Goal: Information Seeking & Learning: Learn about a topic

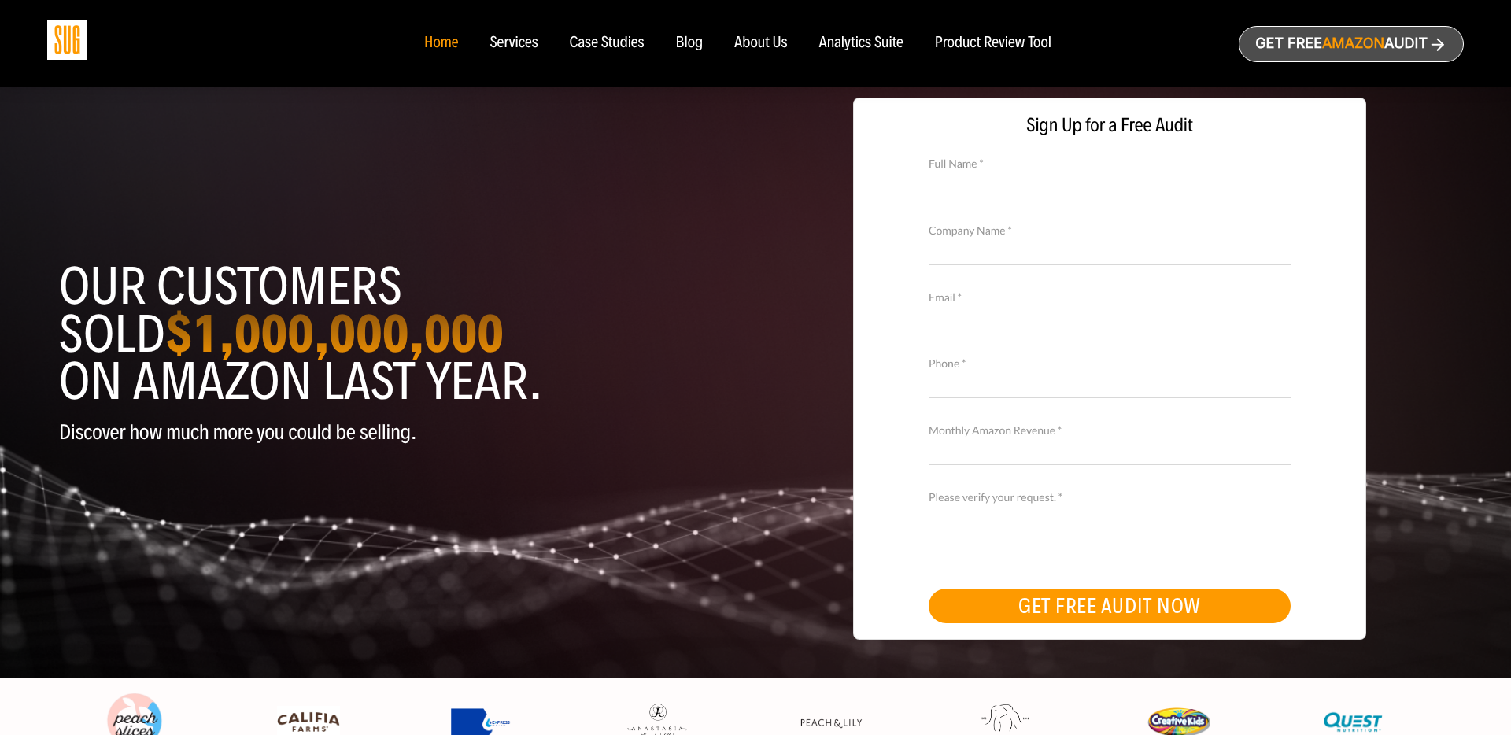
click at [619, 44] on div "Case Studies" at bounding box center [607, 43] width 75 height 17
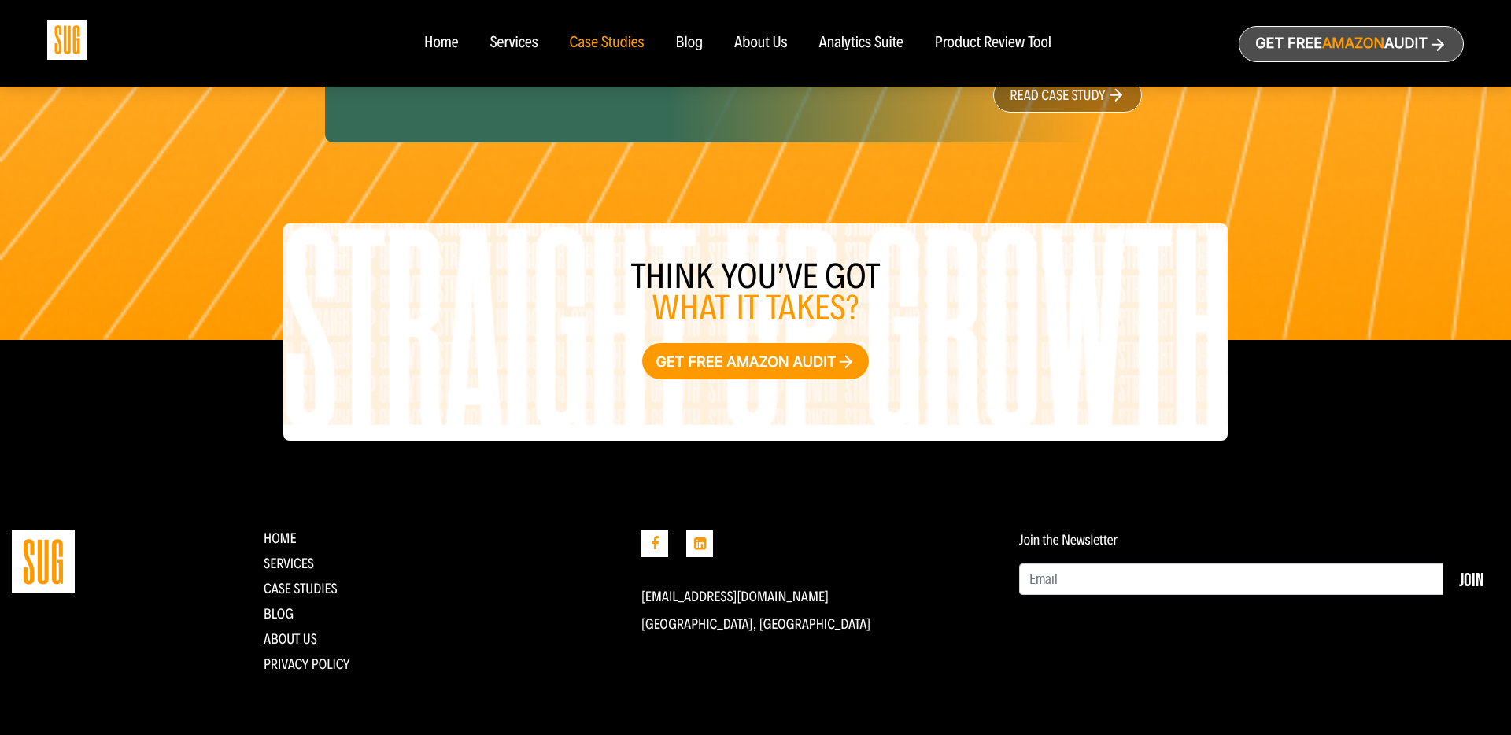
scroll to position [2488, 0]
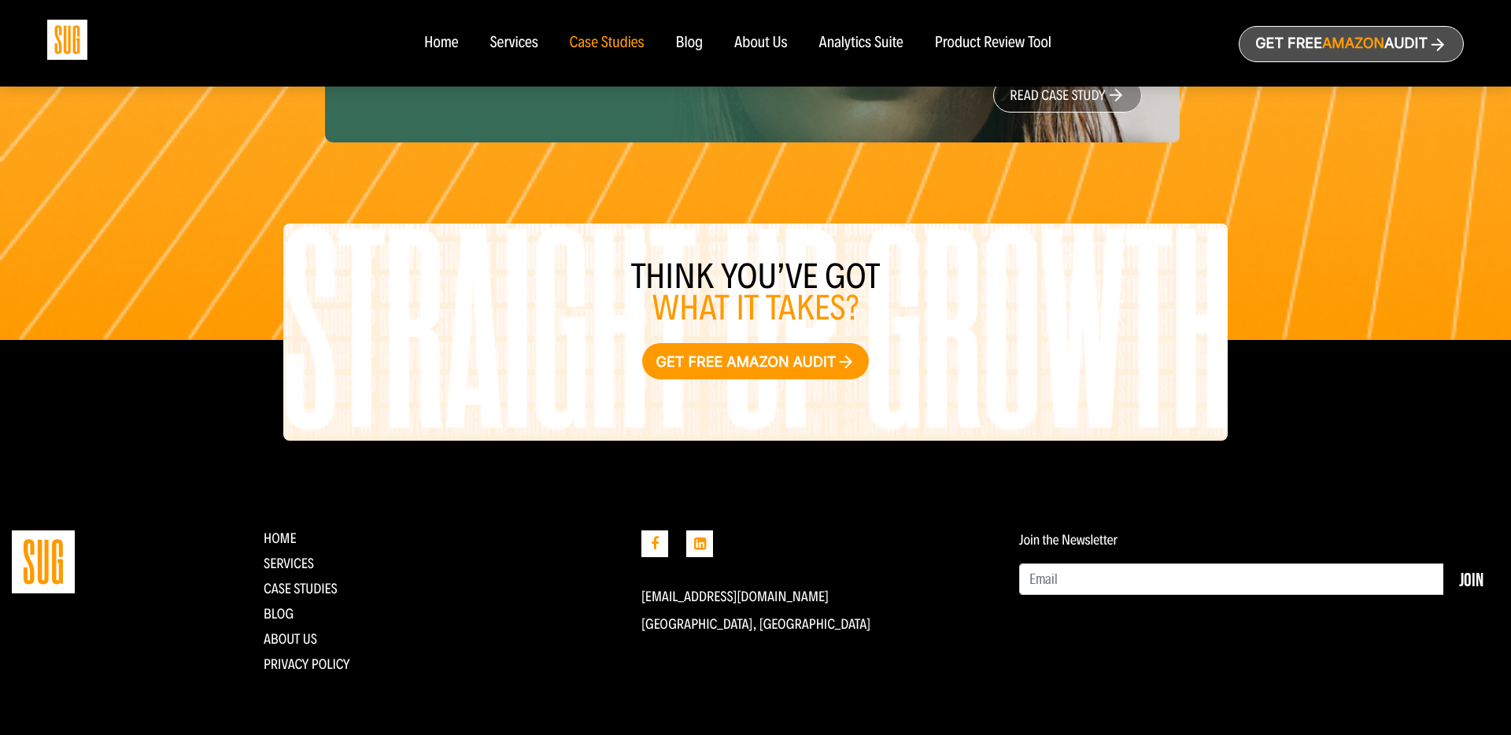
click at [61, 36] on img at bounding box center [67, 40] width 40 height 40
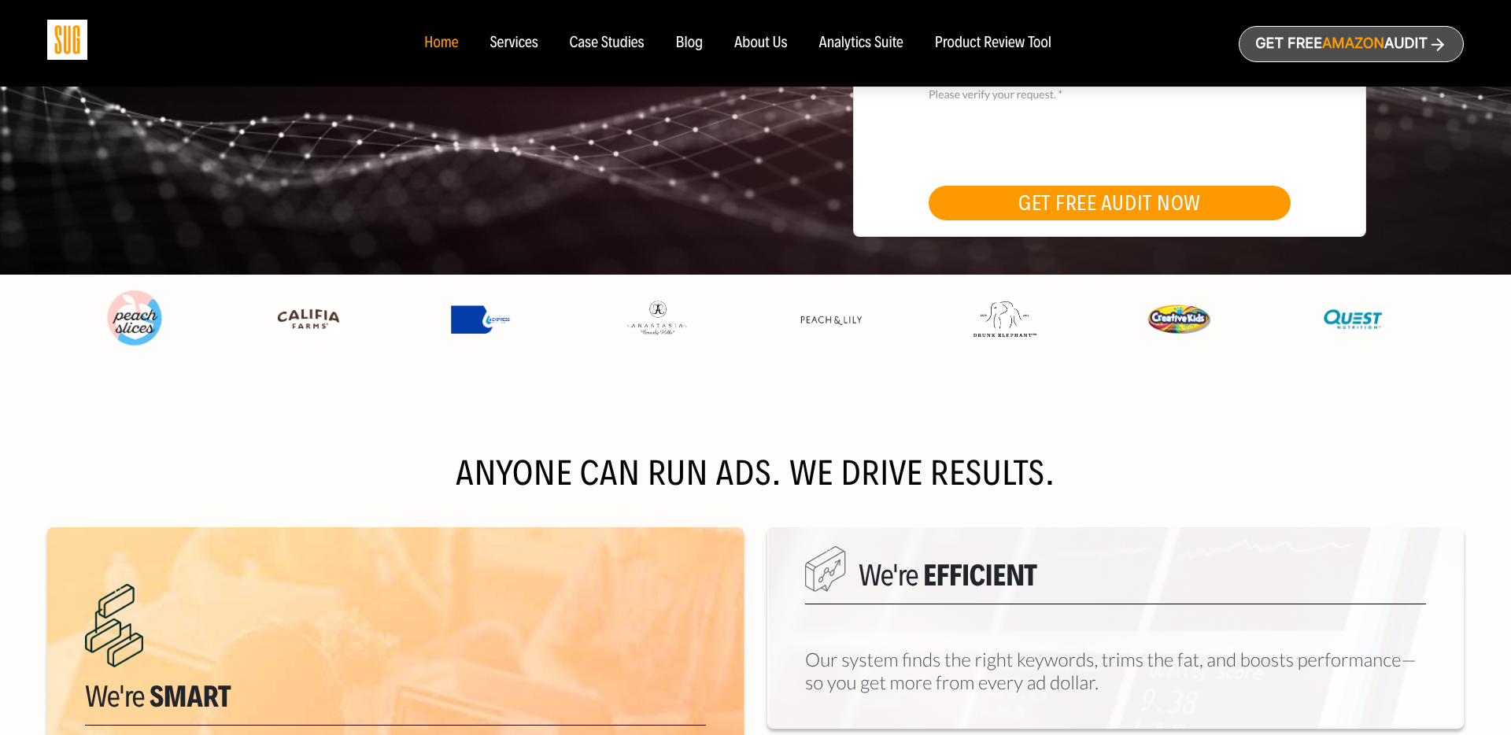
scroll to position [209, 0]
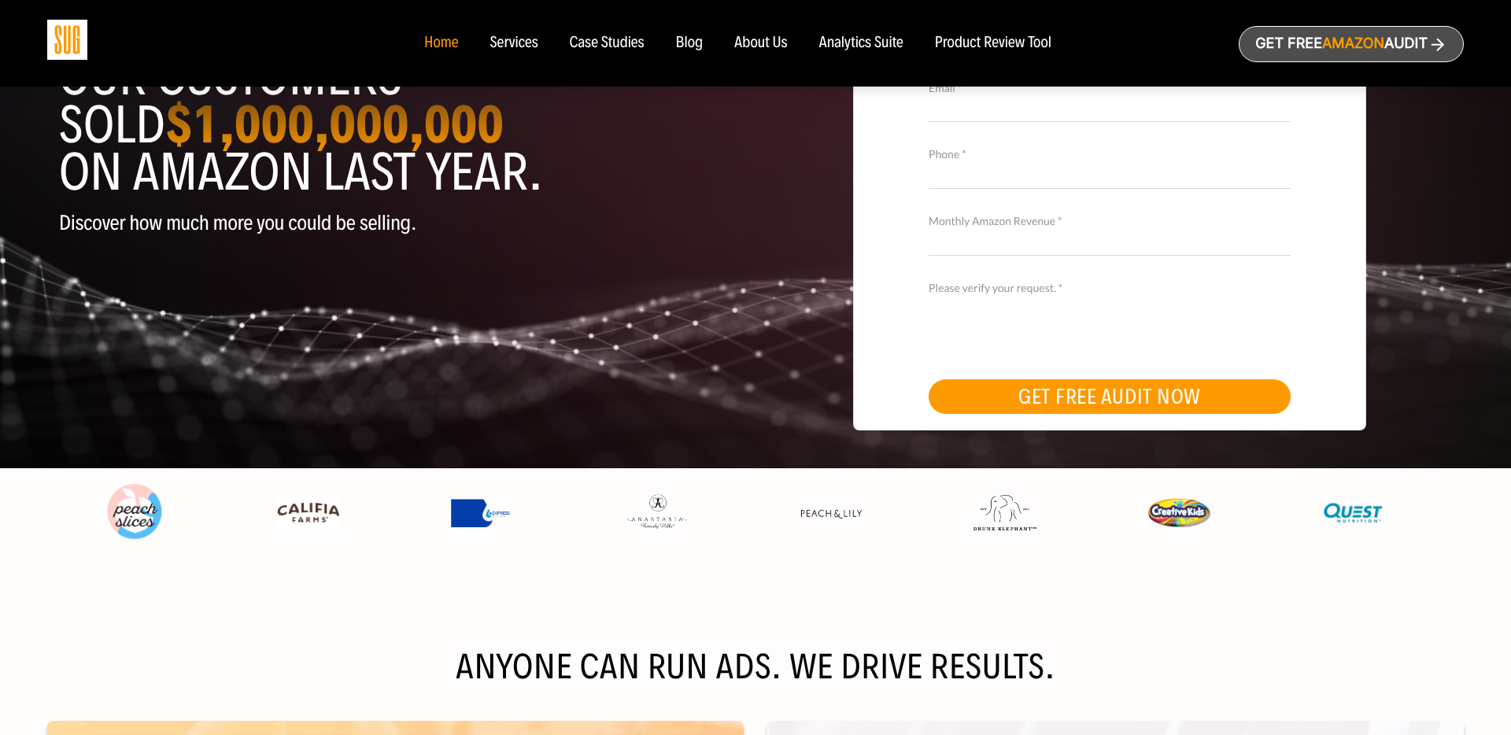
click at [1337, 511] on img at bounding box center [1352, 513] width 63 height 33
drag, startPoint x: 1344, startPoint y: 437, endPoint x: 1160, endPoint y: 447, distance: 184.4
click at [1160, 447] on div "Sign Up for a Free Audit Full Name * Company Name * Email * Phone * Monthly Ama…" at bounding box center [1109, 168] width 708 height 599
drag, startPoint x: 642, startPoint y: 449, endPoint x: 1069, endPoint y: 460, distance: 426.7
click at [1069, 460] on div "Our customers sold $1,000,000,000 on Amazon last year. Discover how much more y…" at bounding box center [755, 168] width 1416 height 599
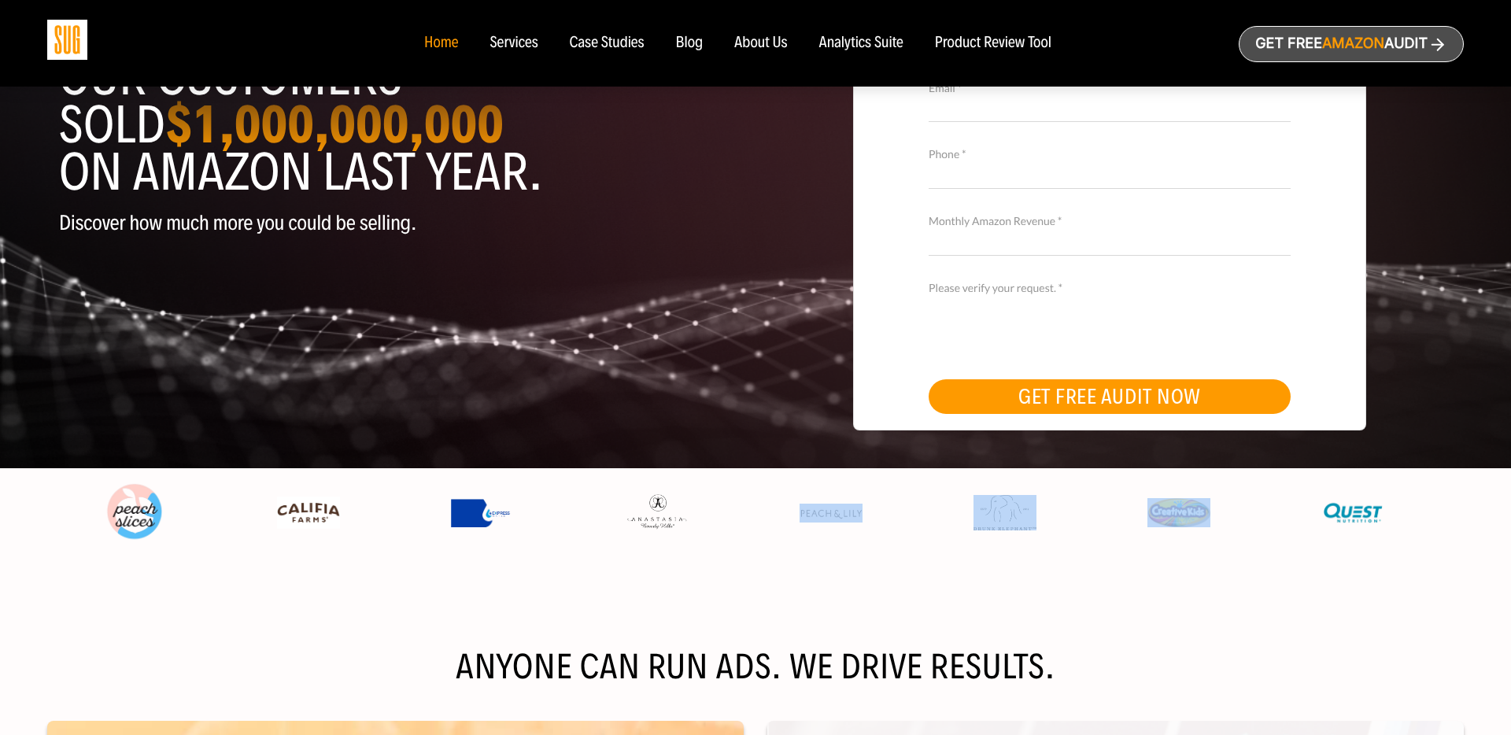
drag, startPoint x: 1081, startPoint y: 491, endPoint x: 907, endPoint y: 497, distance: 174.0
click at [907, 497] on div at bounding box center [743, 521] width 1393 height 107
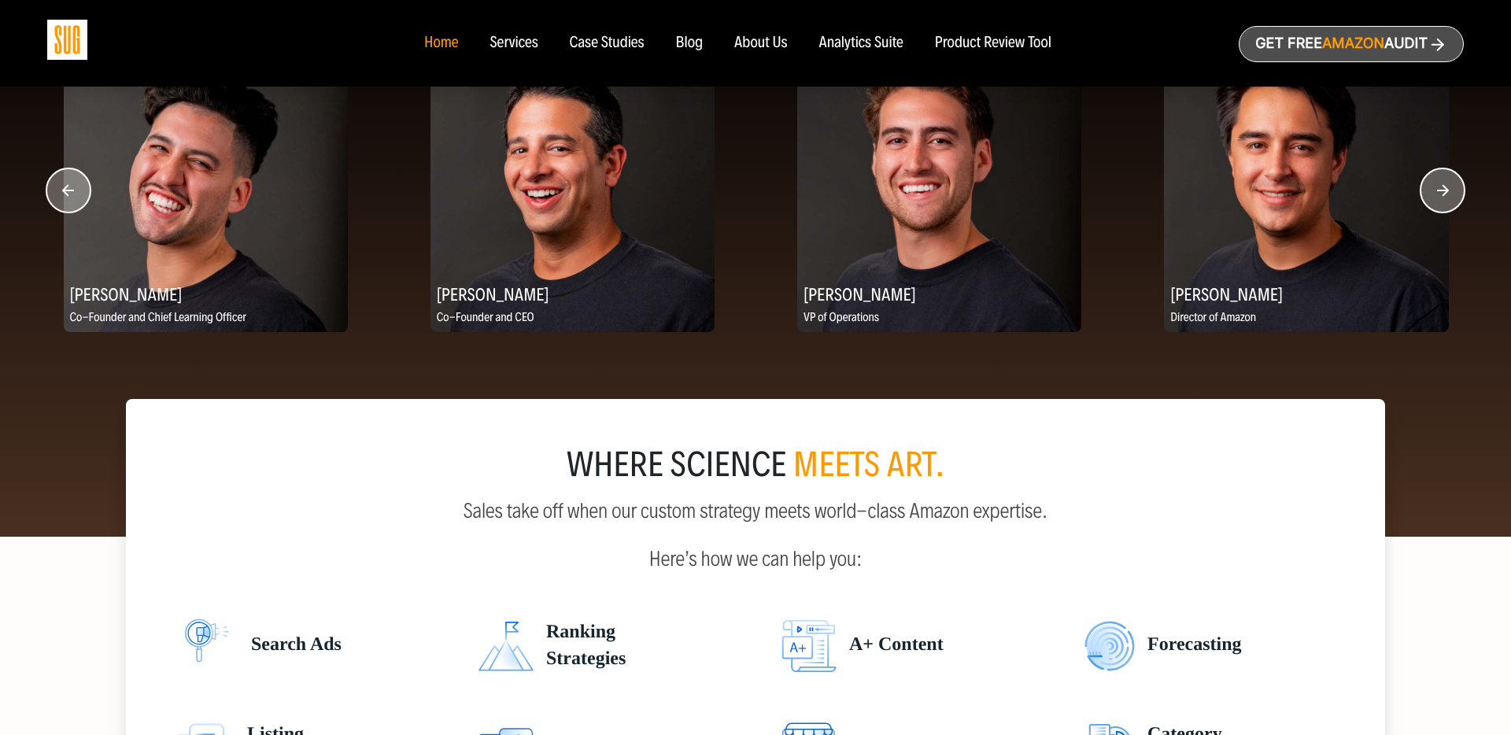
scroll to position [2075, 0]
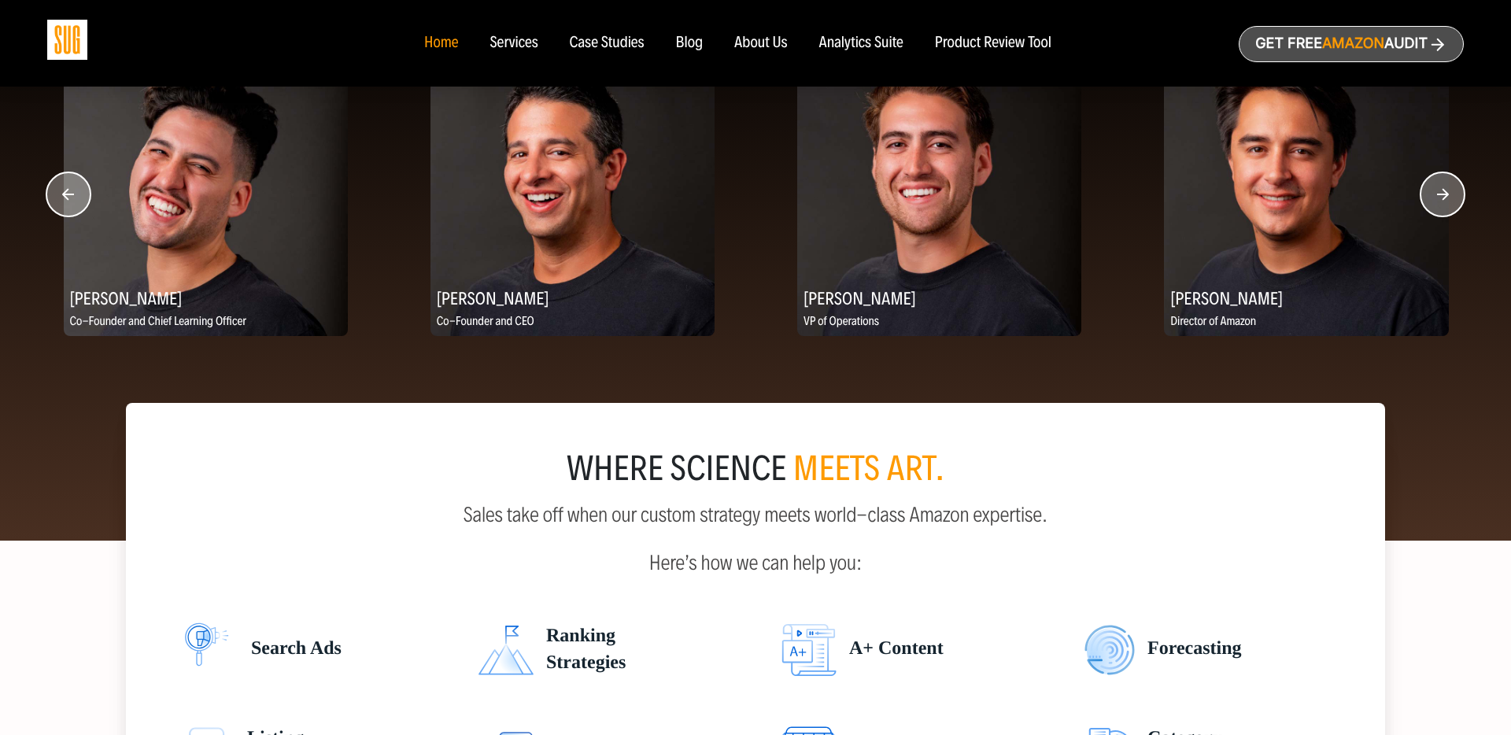
click at [1446, 203] on circle "button" at bounding box center [1442, 194] width 44 height 44
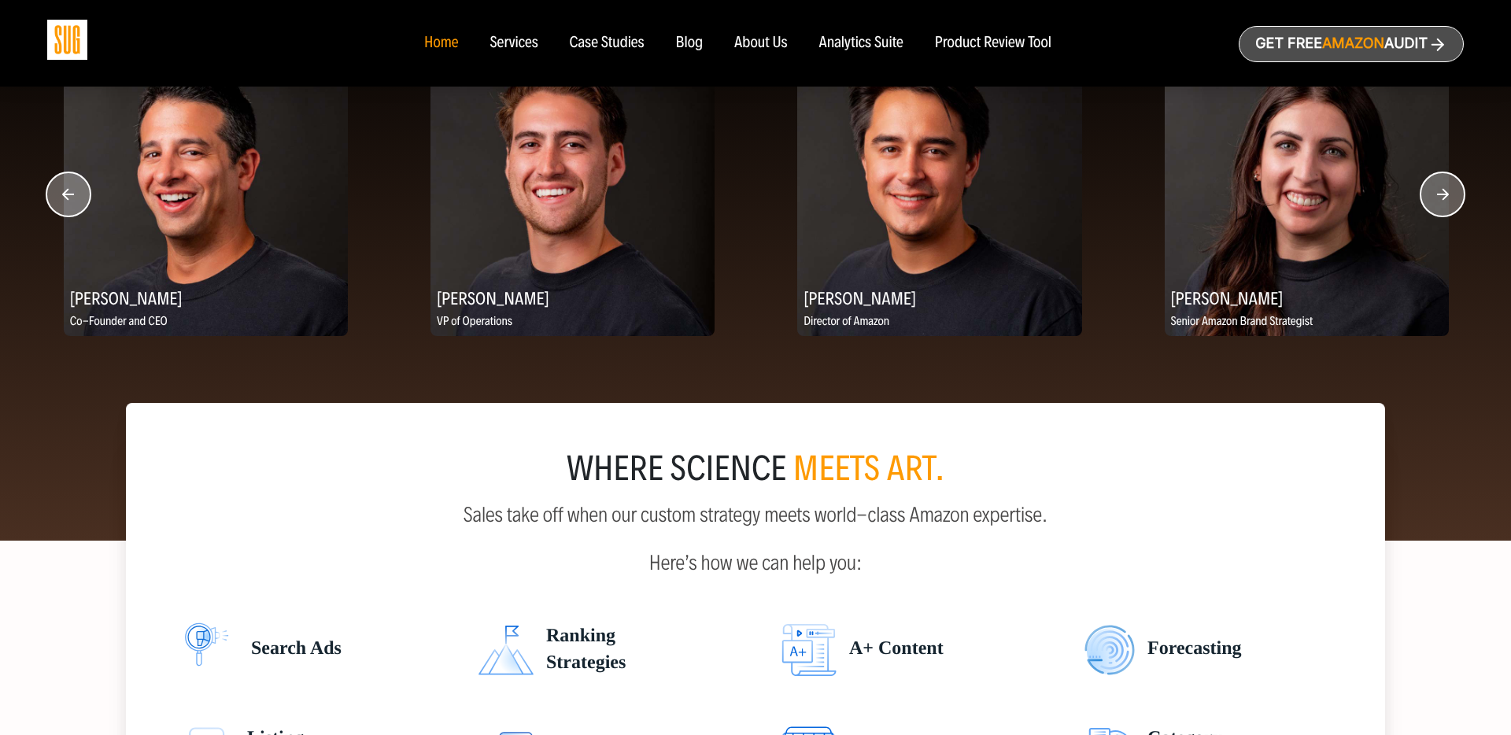
click at [1442, 208] on circle "button" at bounding box center [1442, 194] width 44 height 44
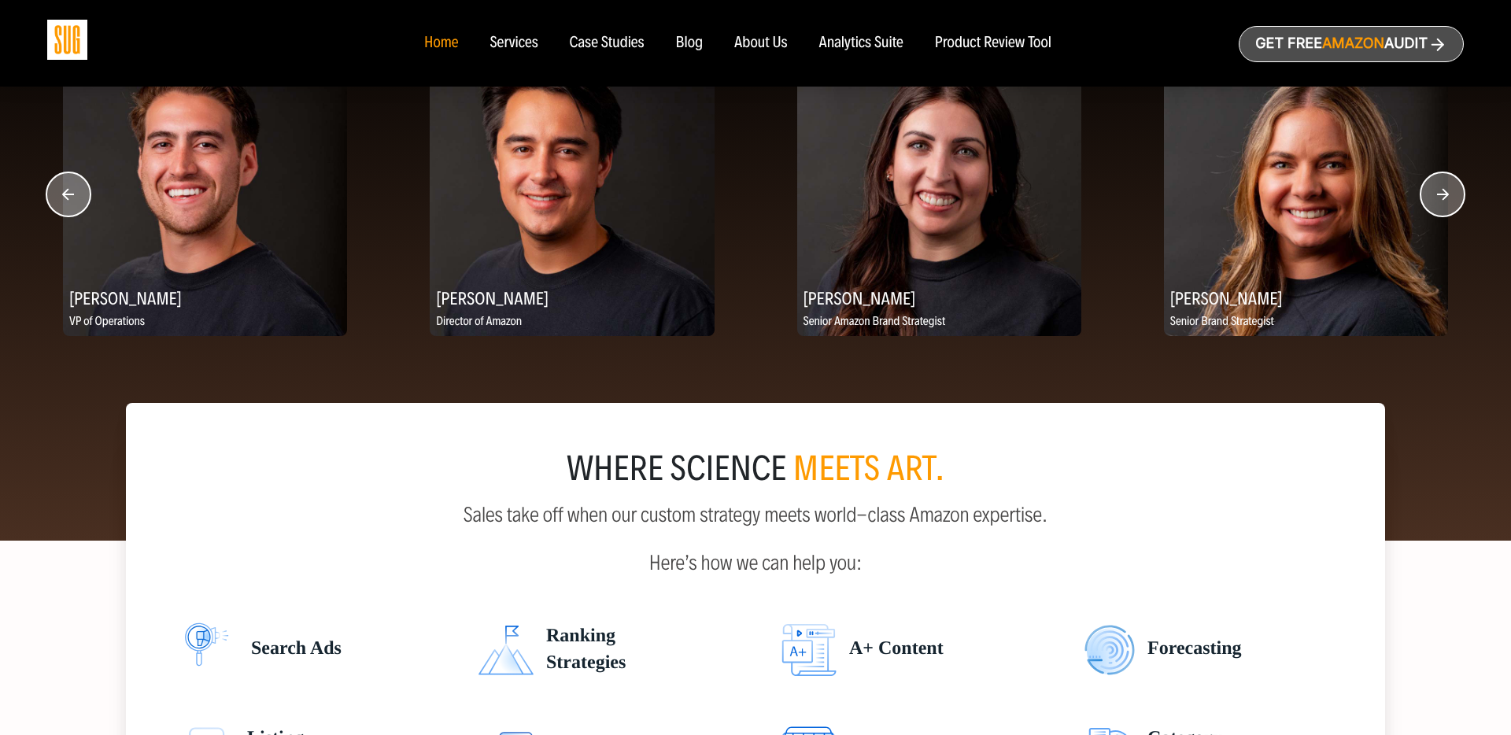
click at [1442, 208] on circle "button" at bounding box center [1442, 194] width 44 height 44
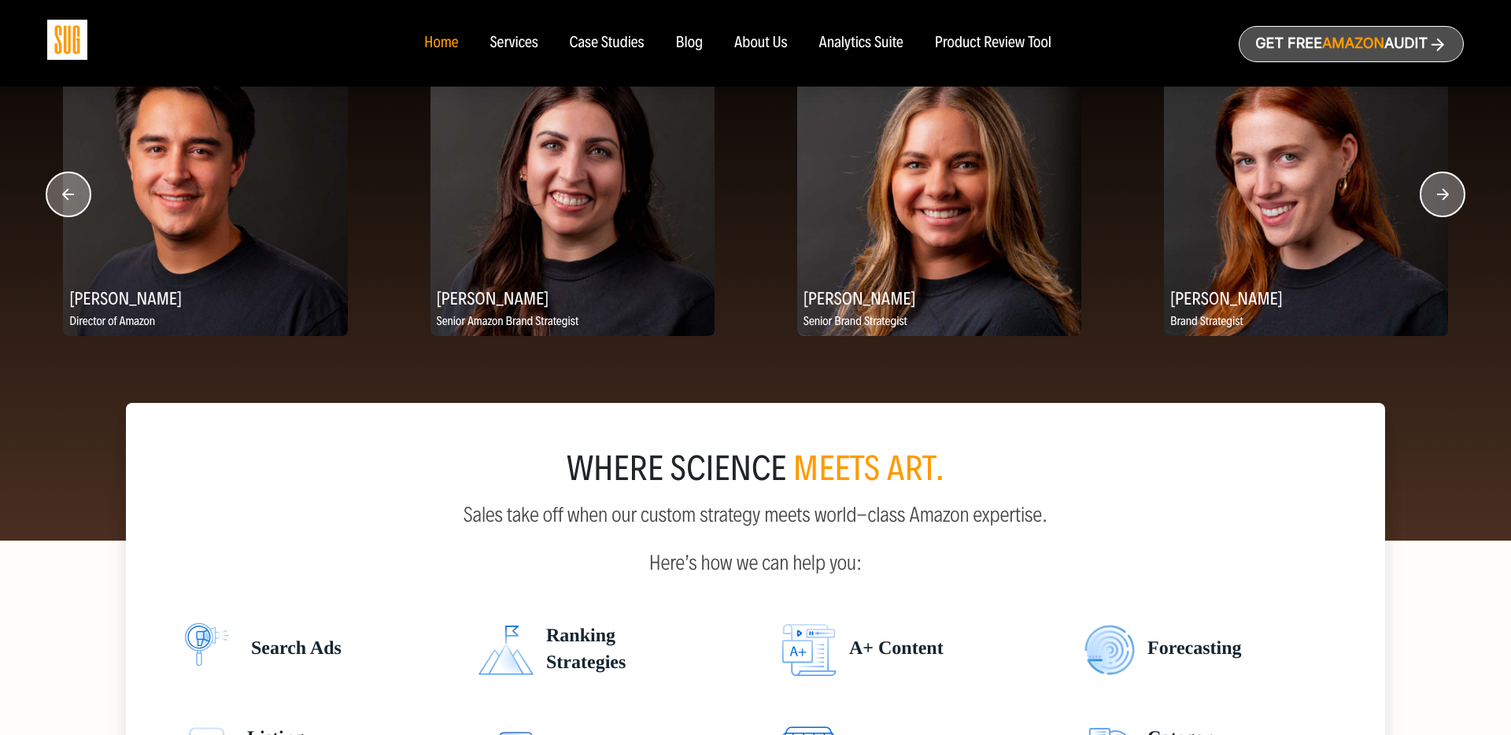
click at [1442, 208] on circle "button" at bounding box center [1442, 194] width 44 height 44
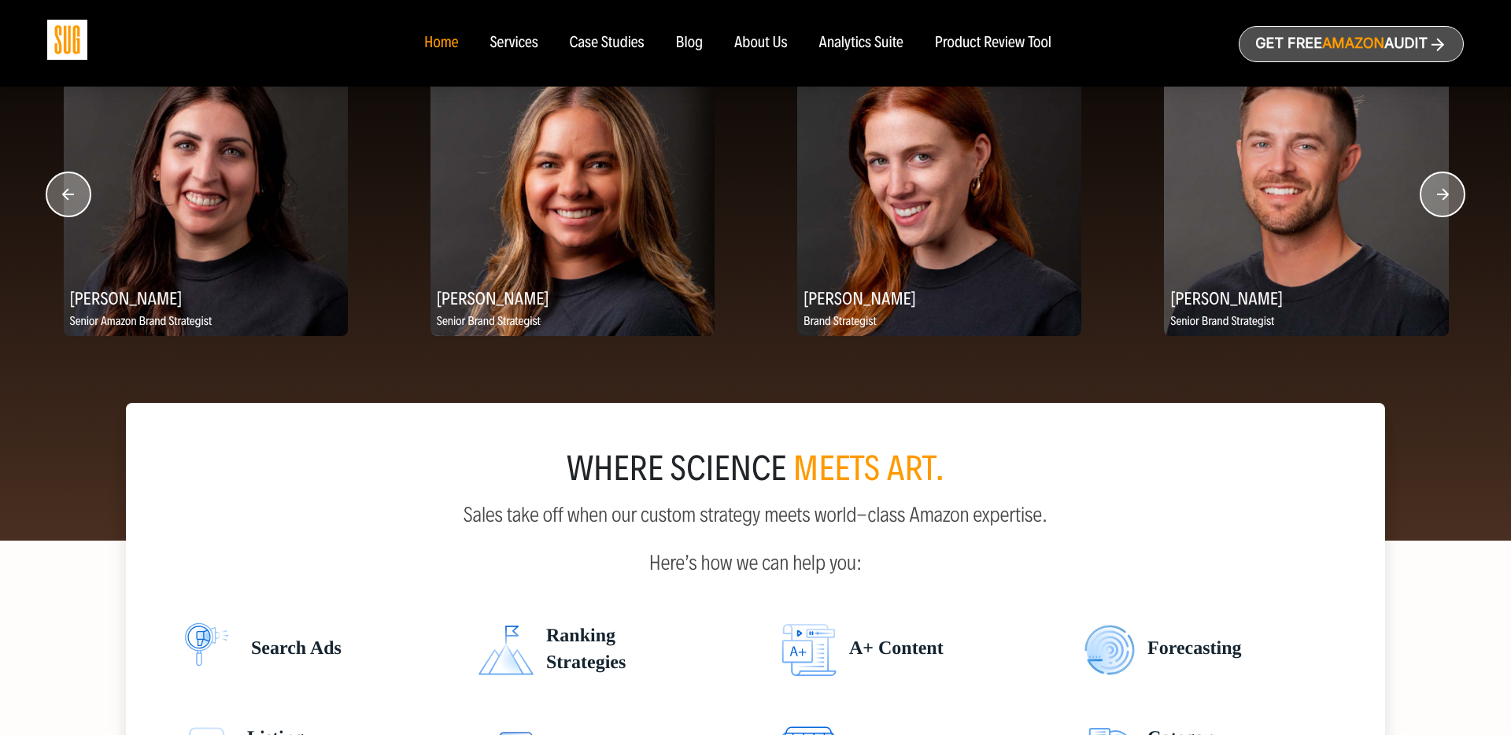
click at [1442, 208] on circle "button" at bounding box center [1442, 194] width 44 height 44
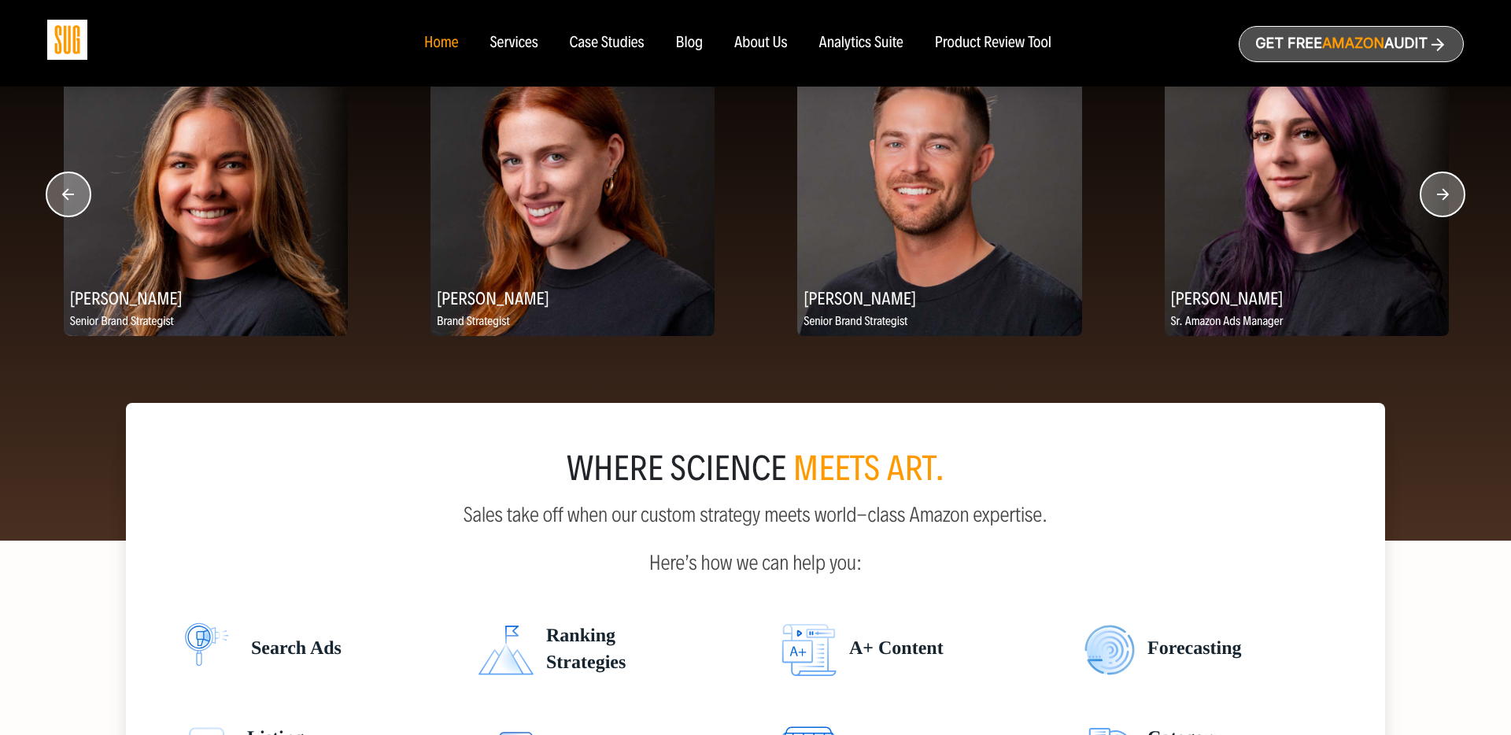
click at [1442, 208] on circle "button" at bounding box center [1442, 194] width 44 height 44
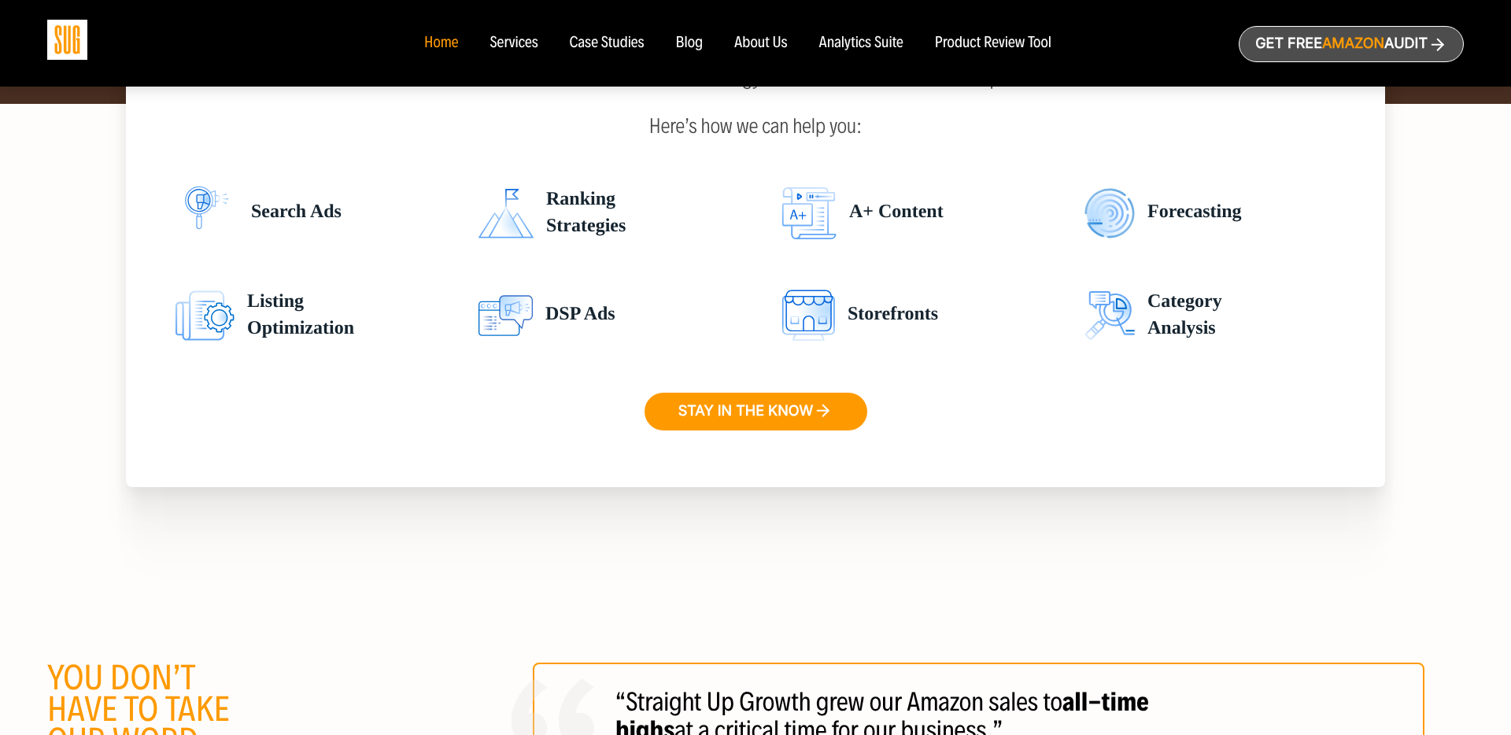
scroll to position [3615, 0]
